Goal: Task Accomplishment & Management: Use online tool/utility

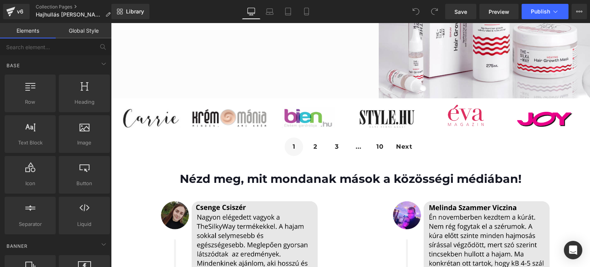
scroll to position [161, 0]
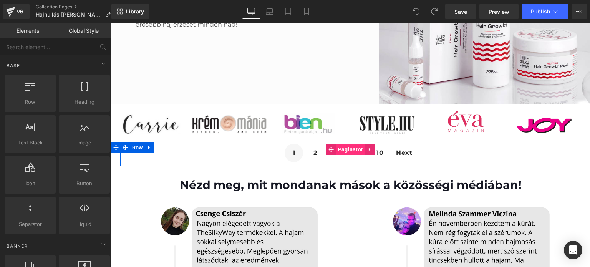
click at [343, 151] on span "Paginator" at bounding box center [350, 150] width 29 height 12
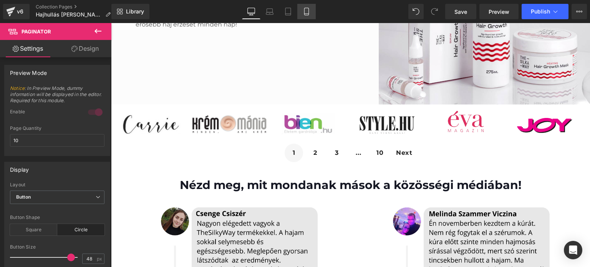
click at [305, 12] on icon at bounding box center [307, 12] width 8 height 8
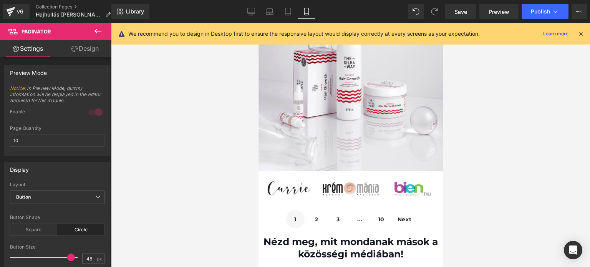
scroll to position [192, 0]
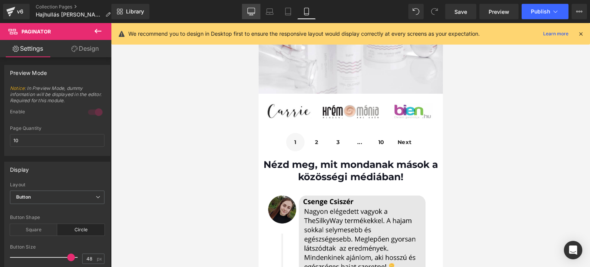
click at [252, 15] on icon at bounding box center [251, 12] width 8 height 8
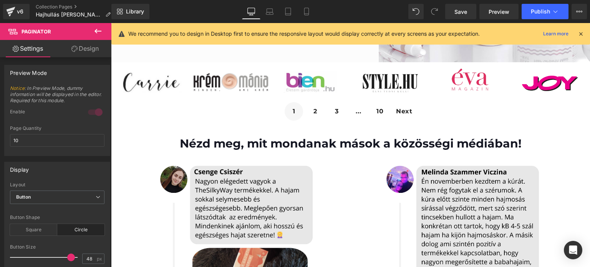
scroll to position [231, 0]
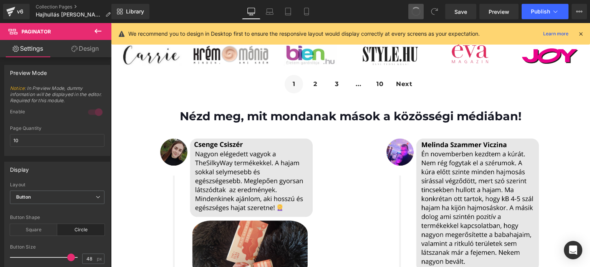
click at [412, 7] on button at bounding box center [415, 11] width 15 height 15
click at [430, 13] on span at bounding box center [434, 11] width 15 height 15
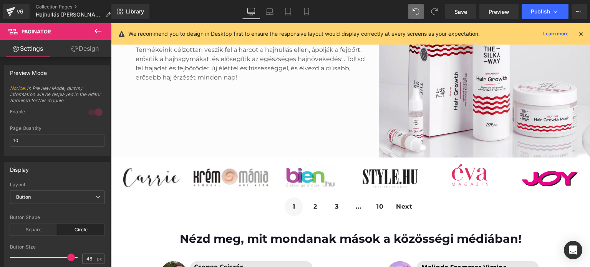
scroll to position [115, 0]
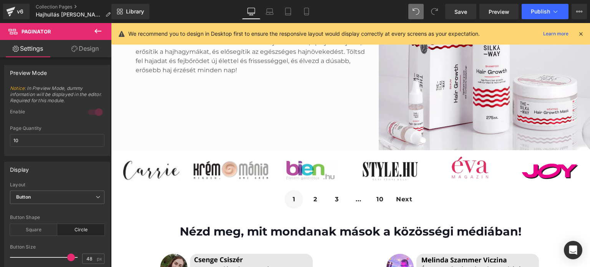
click at [579, 34] on icon at bounding box center [580, 33] width 7 height 7
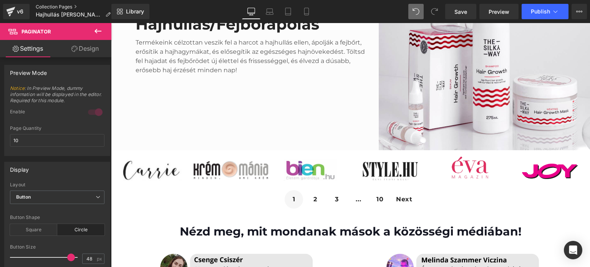
click at [66, 7] on link "Collection Pages" at bounding box center [76, 7] width 81 height 6
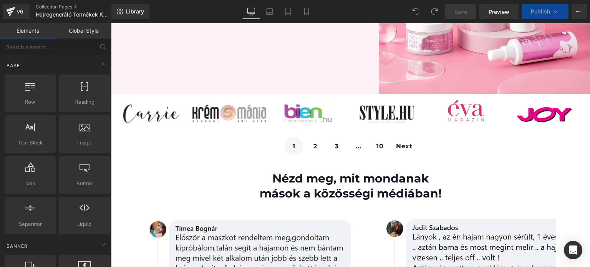
scroll to position [192, 0]
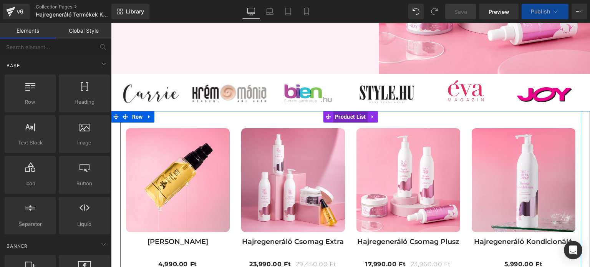
click at [341, 116] on span "Product List" at bounding box center [350, 117] width 35 height 12
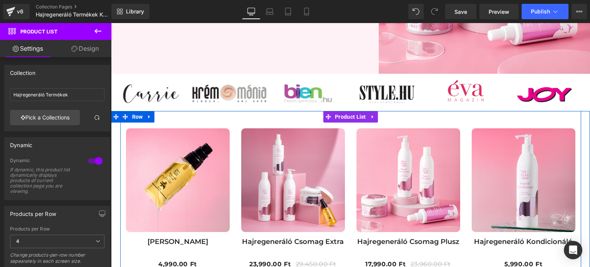
click at [368, 120] on link at bounding box center [373, 117] width 10 height 12
click at [357, 117] on icon at bounding box center [357, 117] width 5 height 6
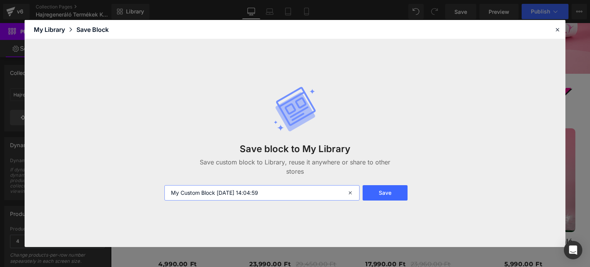
click at [298, 192] on input "My Custom Block 2025-08-19 14:04:59" at bounding box center [261, 192] width 195 height 15
click at [562, 22] on header "Library Elements Blocks Templates Saved Library My Library Save Block" at bounding box center [295, 29] width 541 height 19
click at [555, 32] on icon at bounding box center [557, 29] width 7 height 7
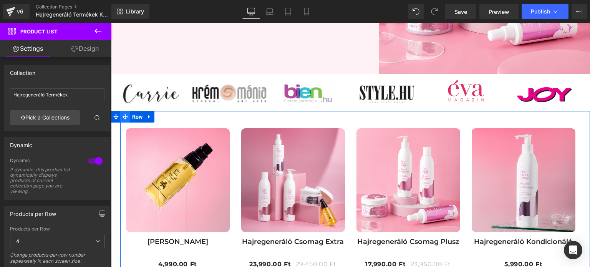
click at [124, 116] on icon at bounding box center [125, 117] width 5 height 6
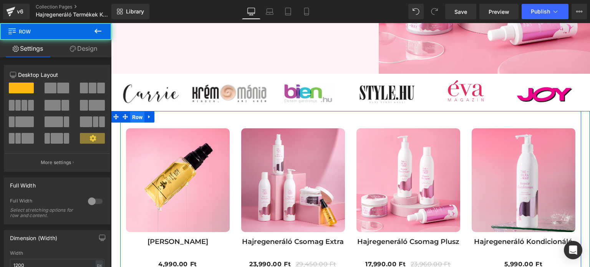
click at [130, 116] on span "Row" at bounding box center [137, 117] width 15 height 12
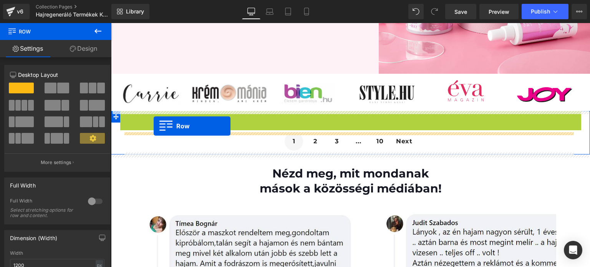
drag, startPoint x: 129, startPoint y: 116, endPoint x: 154, endPoint y: 126, distance: 26.2
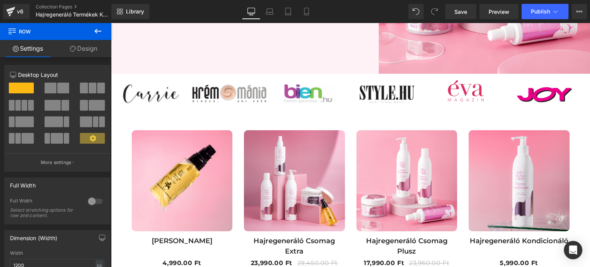
scroll to position [154, 0]
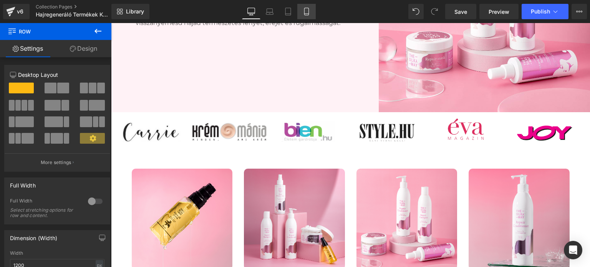
click at [312, 14] on link "Mobile" at bounding box center [306, 11] width 18 height 15
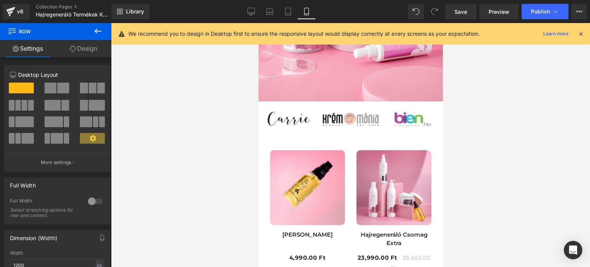
scroll to position [192, 0]
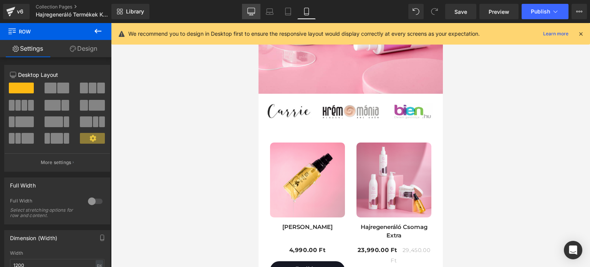
click at [260, 11] on link "Desktop" at bounding box center [251, 11] width 18 height 15
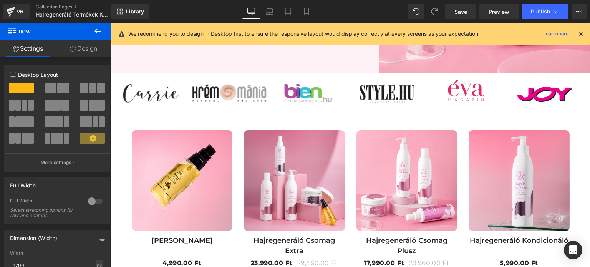
scroll to position [187, 0]
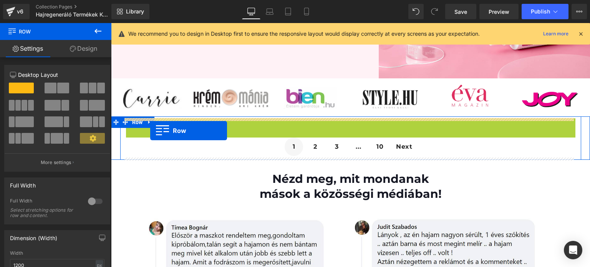
drag, startPoint x: 144, startPoint y: 129, endPoint x: 150, endPoint y: 131, distance: 6.1
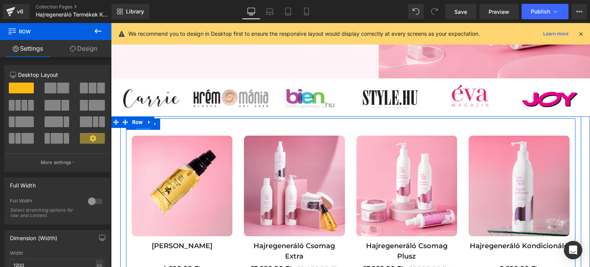
click at [147, 129] on span "Row" at bounding box center [143, 124] width 15 height 12
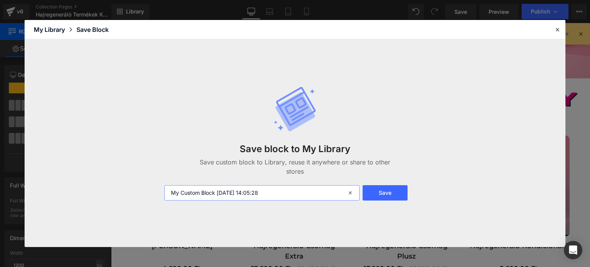
click at [294, 196] on input "My Custom Block 2025-08-19 14:05:28" at bounding box center [261, 192] width 195 height 15
click at [379, 194] on button "Save" at bounding box center [385, 192] width 45 height 15
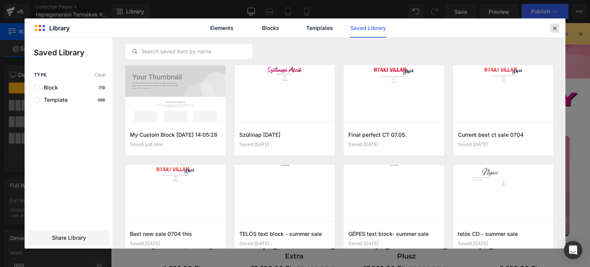
click at [558, 27] on icon at bounding box center [554, 28] width 7 height 7
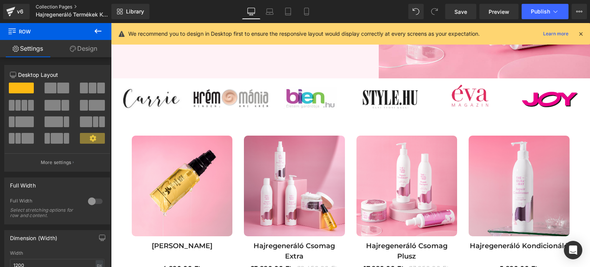
click at [65, 7] on link "Collection Pages" at bounding box center [80, 7] width 88 height 6
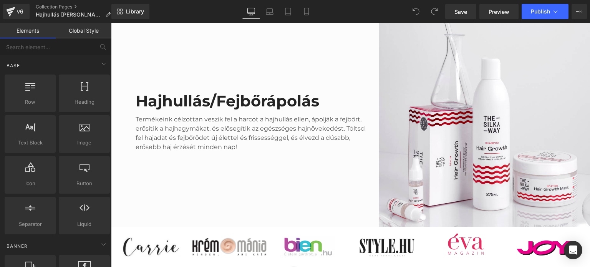
scroll to position [154, 0]
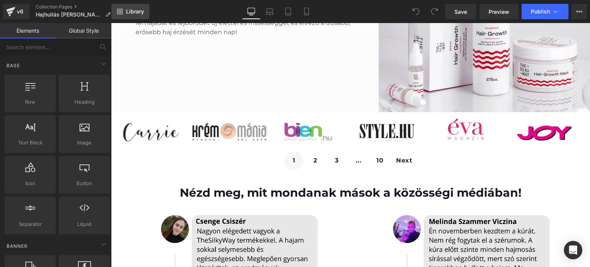
click at [131, 17] on link "Library" at bounding box center [130, 11] width 38 height 15
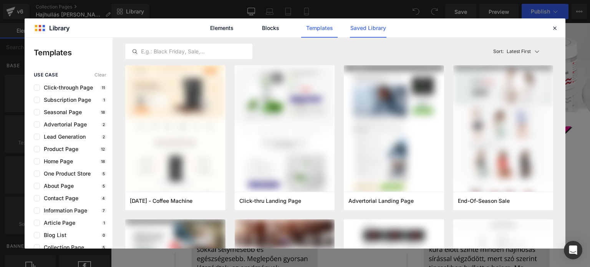
click at [368, 21] on link "Saved Library" at bounding box center [368, 27] width 36 height 19
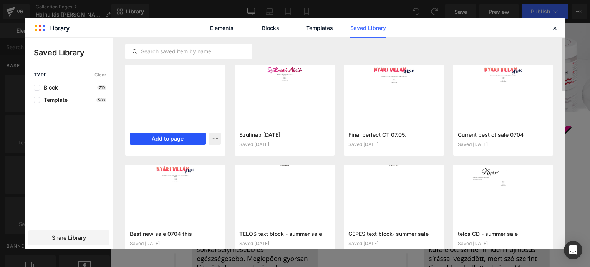
click at [157, 138] on button "Add to page" at bounding box center [168, 139] width 76 height 12
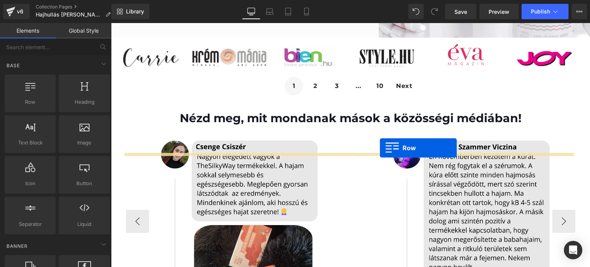
scroll to position [206, 0]
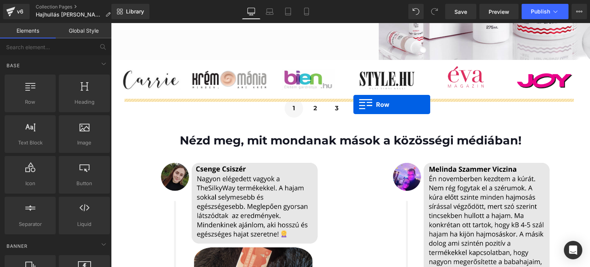
drag, startPoint x: 136, startPoint y: 145, endPoint x: 353, endPoint y: 104, distance: 221.6
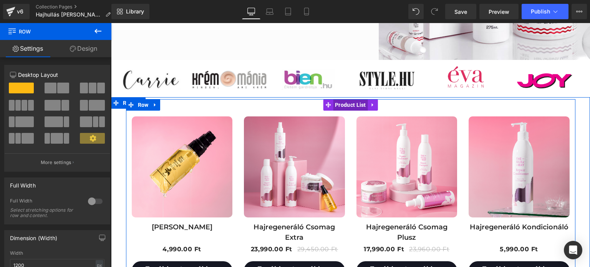
click at [341, 102] on span "Product List" at bounding box center [350, 105] width 35 height 12
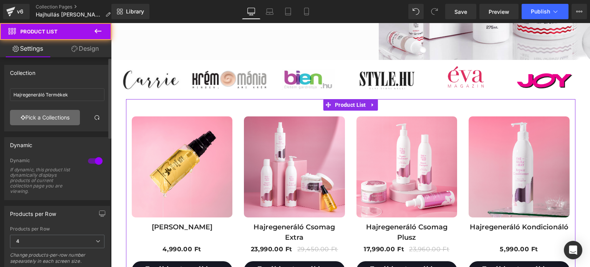
click at [35, 118] on link "Pick a Collections" at bounding box center [45, 117] width 70 height 15
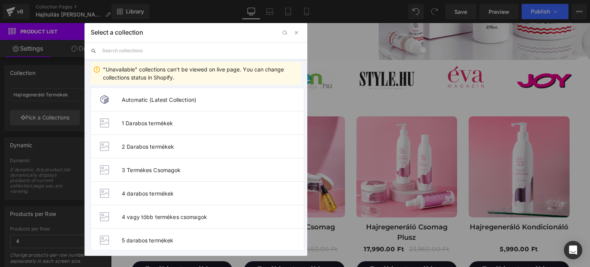
click at [202, 51] on input "text" at bounding box center [201, 50] width 199 height 17
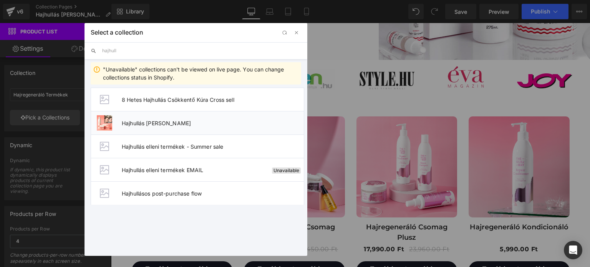
type input "hajhull"
drag, startPoint x: 196, startPoint y: 116, endPoint x: 87, endPoint y: 83, distance: 114.0
click at [196, 116] on li "Hajhullás [PERSON_NAME]" at bounding box center [198, 122] width 214 height 23
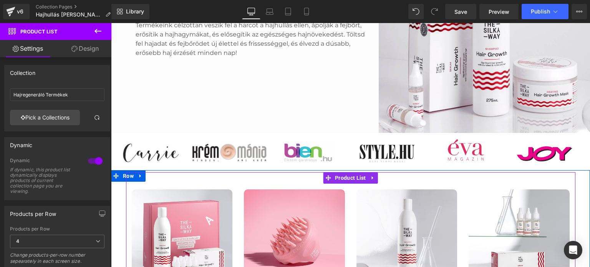
scroll to position [129, 0]
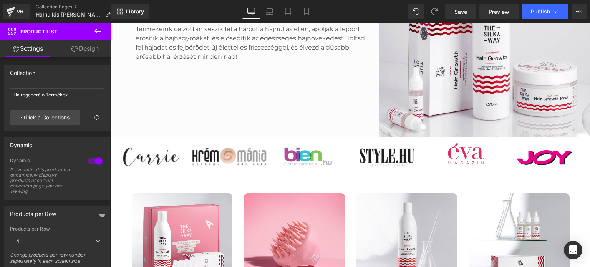
click at [307, 20] on div "Library Desktop Desktop Laptop Tablet Mobile Save Preview Publish Scheduled Vie…" at bounding box center [350, 11] width 479 height 23
click at [307, 14] on icon at bounding box center [307, 12] width 8 height 8
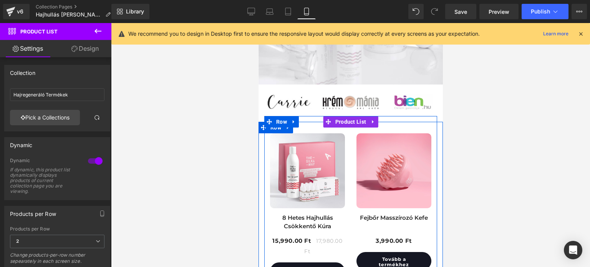
scroll to position [189, 0]
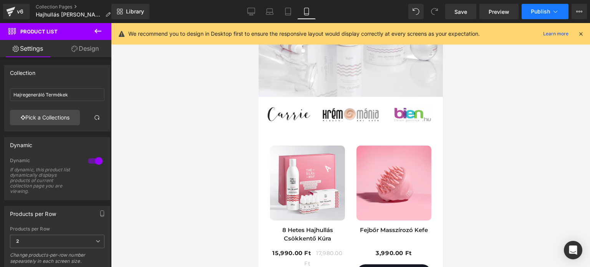
click at [554, 11] on icon at bounding box center [556, 12] width 8 height 8
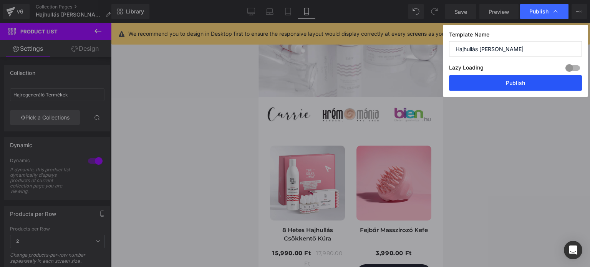
click at [499, 87] on button "Publish" at bounding box center [515, 82] width 133 height 15
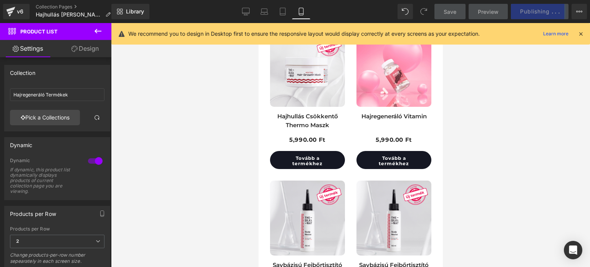
scroll to position [612, 0]
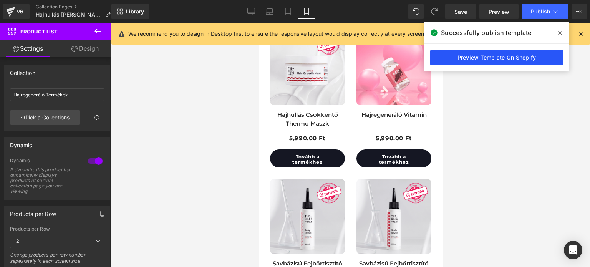
click at [479, 53] on link "Preview Template On Shopify" at bounding box center [496, 57] width 133 height 15
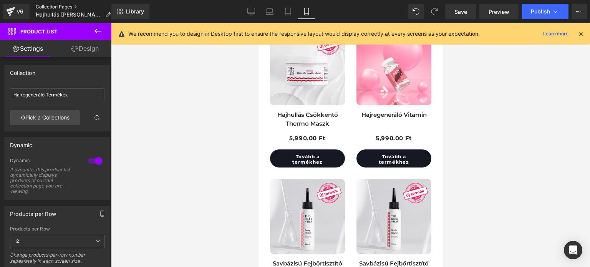
click at [60, 10] on link "Collection Pages" at bounding box center [76, 7] width 81 height 6
